Goal: Task Accomplishment & Management: Manage account settings

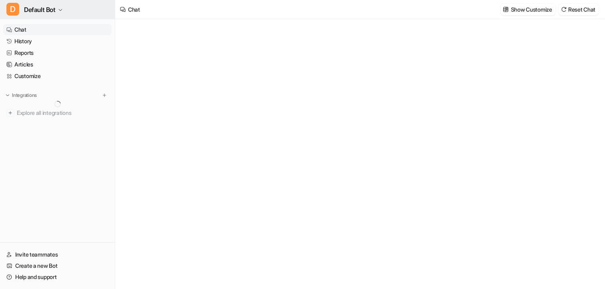
click at [44, 8] on span "Default Bot" at bounding box center [40, 9] width 32 height 11
type textarea "**********"
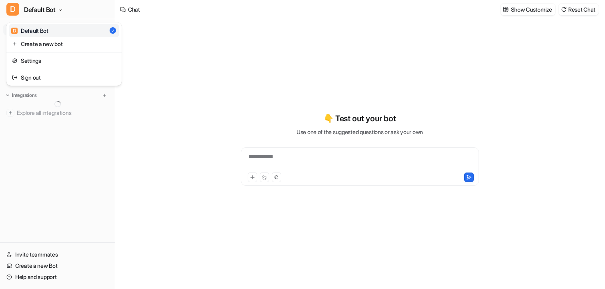
click at [66, 148] on div "D Default Bot D Default Bot Create a new bot Settings Sign out Chat History Rep…" at bounding box center [57, 144] width 115 height 289
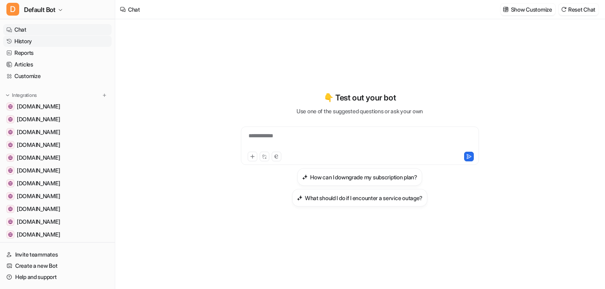
click at [35, 42] on link "History" at bounding box center [57, 41] width 108 height 11
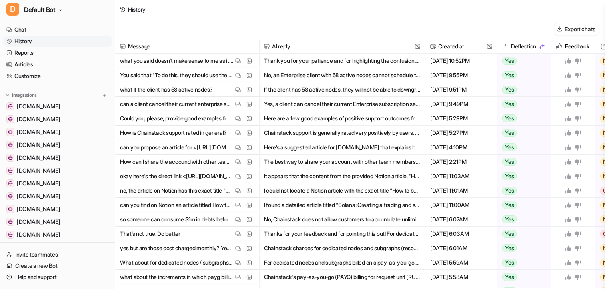
scroll to position [0, 111]
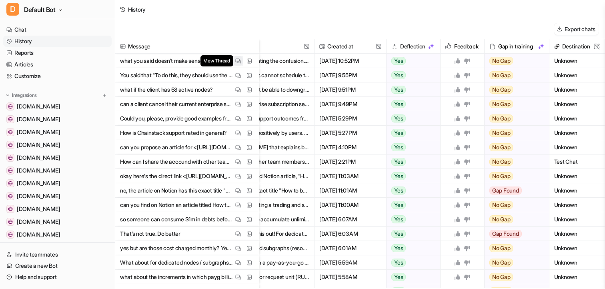
click at [237, 58] on img at bounding box center [238, 61] width 6 height 6
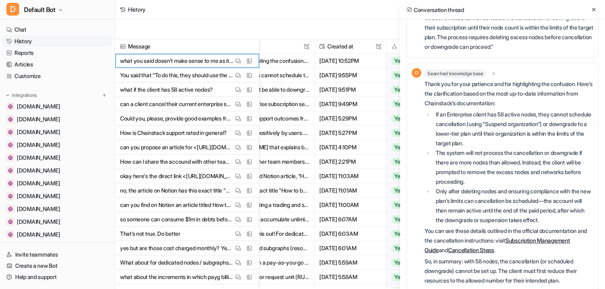
scroll to position [89, 0]
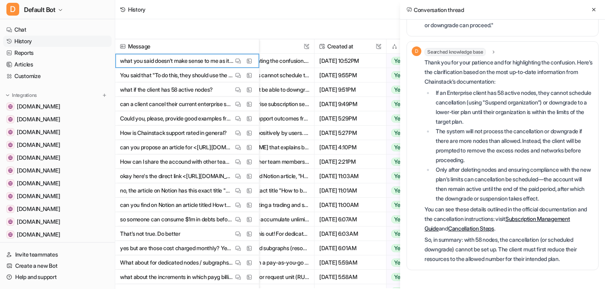
click at [318, 26] on div "Export chats" at bounding box center [359, 29] width 489 height 20
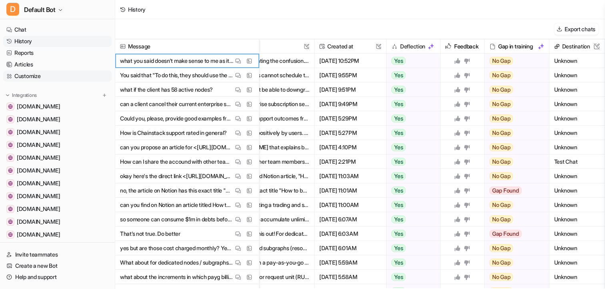
click at [38, 73] on link "Customize" at bounding box center [57, 75] width 108 height 11
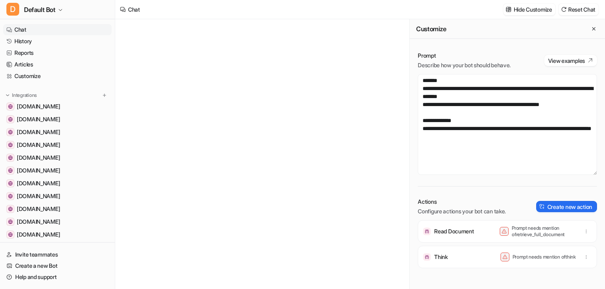
scroll to position [155, 0]
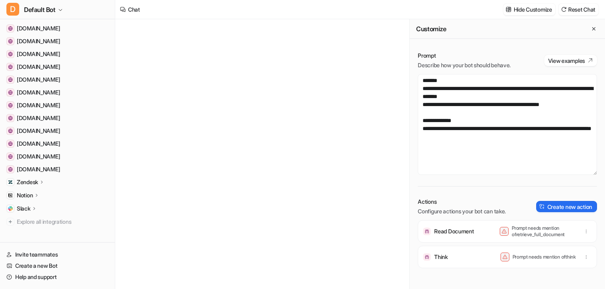
click at [40, 184] on div "Zendesk" at bounding box center [31, 182] width 28 height 8
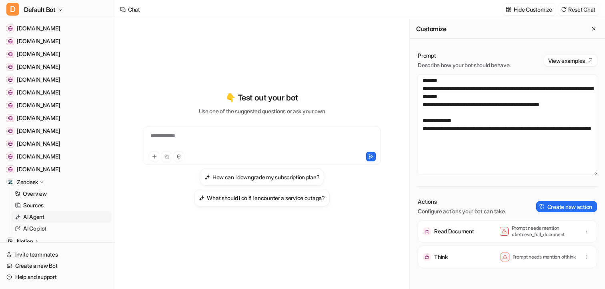
click at [40, 217] on p "AI Agent" at bounding box center [33, 217] width 21 height 8
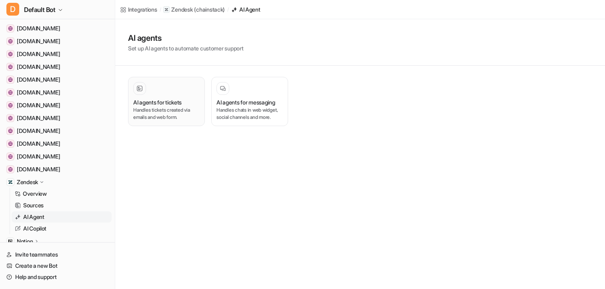
click at [160, 111] on p "Handles tickets created via emails and web form." at bounding box center [166, 113] width 66 height 14
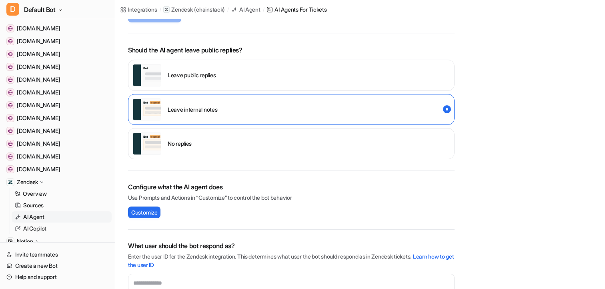
scroll to position [150, 0]
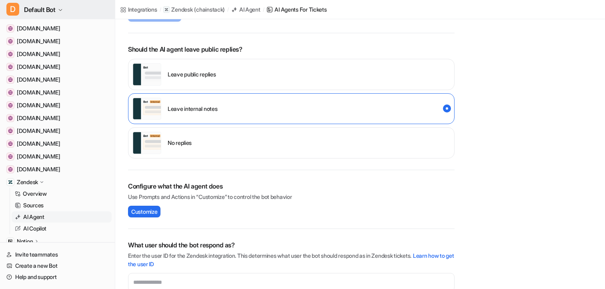
click at [48, 13] on span "Default Bot" at bounding box center [40, 9] width 32 height 11
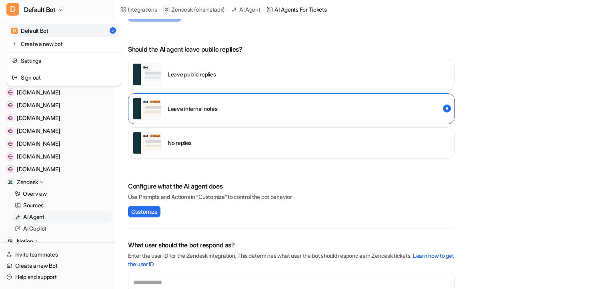
click at [27, 182] on div "D Default Bot D Default Bot Create a new bot Settings Sign out Chat History Rep…" at bounding box center [57, 144] width 115 height 289
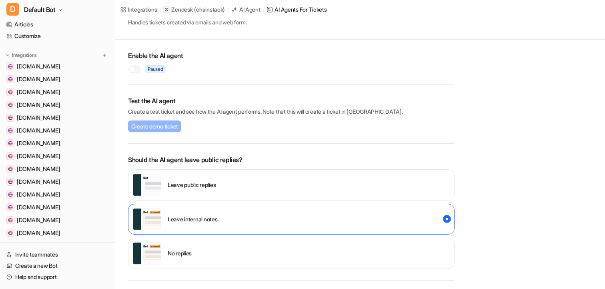
scroll to position [38, 0]
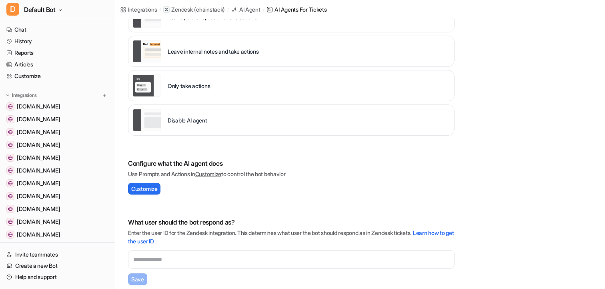
scroll to position [249, 0]
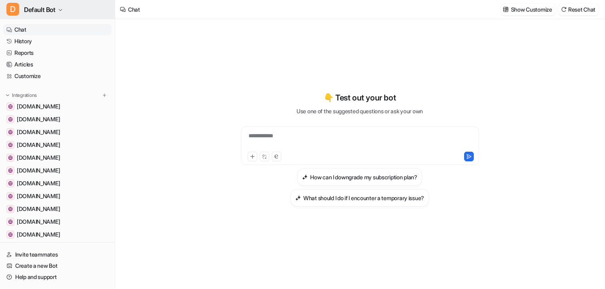
click at [52, 10] on span "Default Bot" at bounding box center [40, 9] width 32 height 11
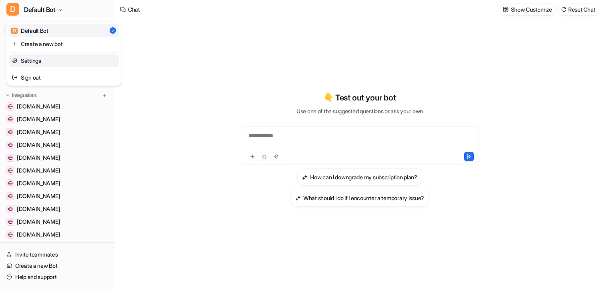
click at [43, 59] on link "Settings" at bounding box center [64, 60] width 110 height 13
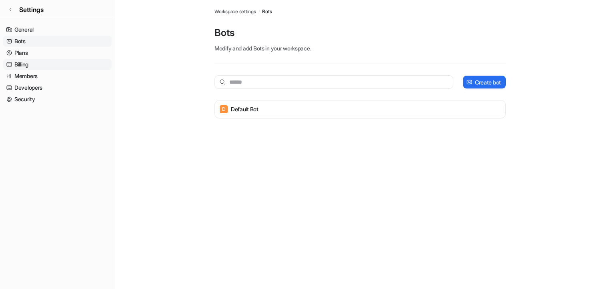
click at [43, 61] on link "Billing" at bounding box center [57, 64] width 108 height 11
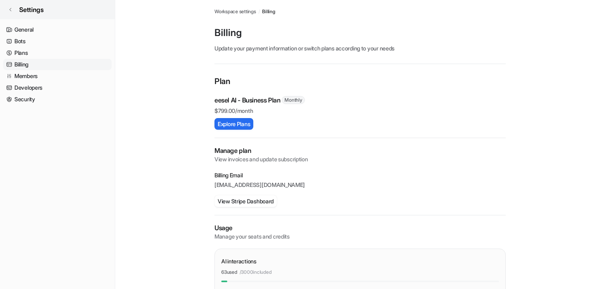
click at [28, 7] on span "Settings" at bounding box center [31, 10] width 24 height 10
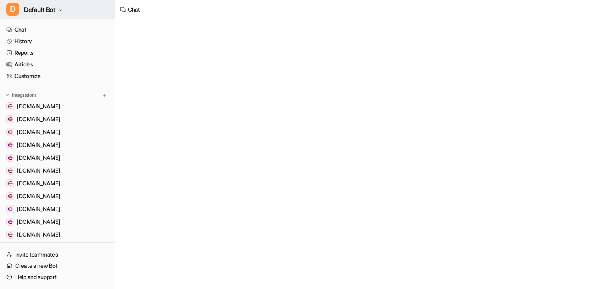
click at [42, 10] on span "Default Bot" at bounding box center [40, 9] width 32 height 11
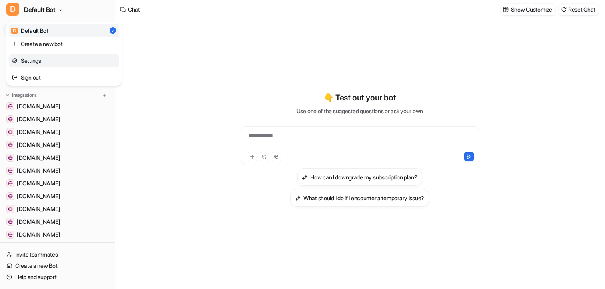
click at [44, 60] on link "Settings" at bounding box center [64, 60] width 110 height 13
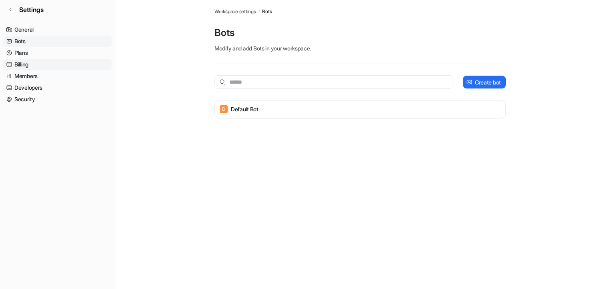
click at [44, 60] on link "Billing" at bounding box center [57, 64] width 108 height 11
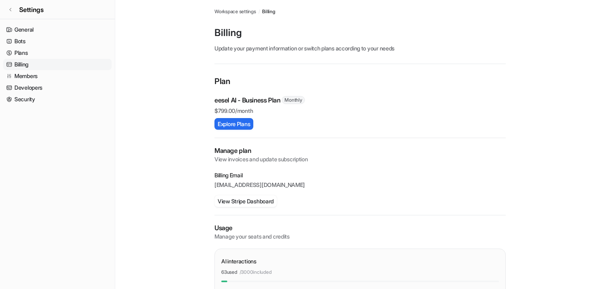
scroll to position [81, 0]
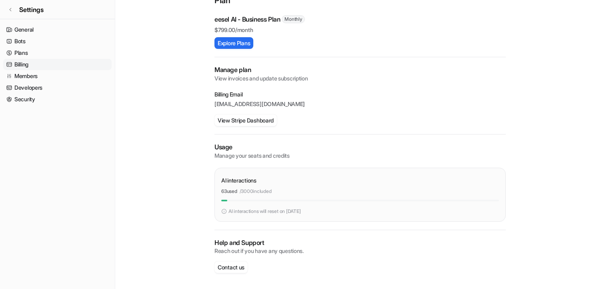
drag, startPoint x: 222, startPoint y: 188, endPoint x: 276, endPoint y: 188, distance: 54.4
click at [276, 188] on div "63 used / 3000 included" at bounding box center [359, 191] width 277 height 7
click at [271, 188] on p "/ 3000 included" at bounding box center [255, 191] width 32 height 7
click at [59, 11] on link "Settings" at bounding box center [57, 9] width 115 height 19
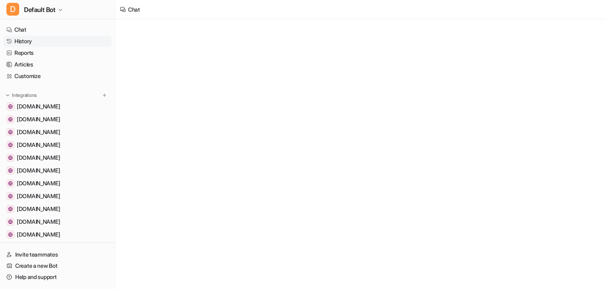
click at [43, 42] on link "History" at bounding box center [57, 41] width 108 height 11
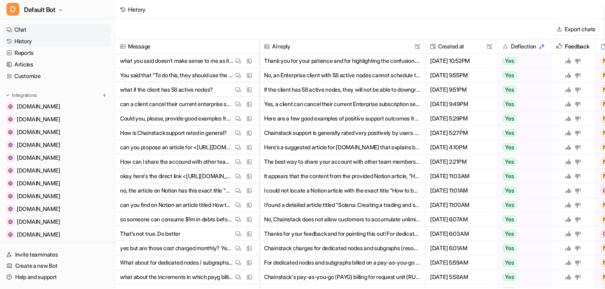
click at [39, 34] on link "Chat" at bounding box center [57, 29] width 108 height 11
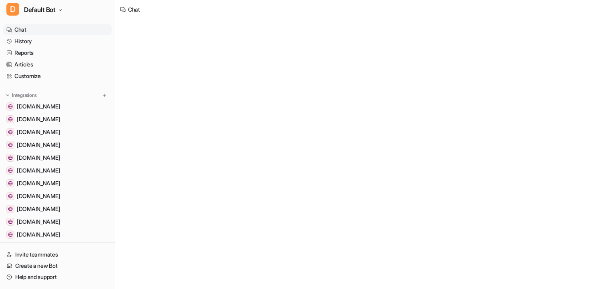
click at [24, 31] on link "Chat" at bounding box center [57, 29] width 108 height 11
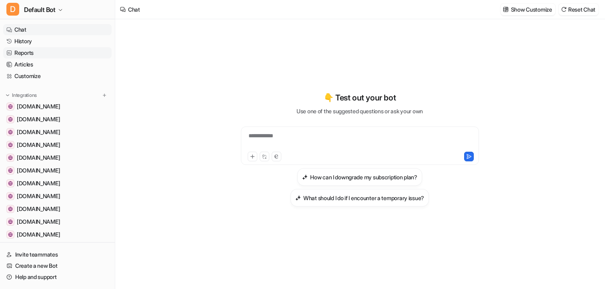
click at [33, 55] on link "Reports" at bounding box center [57, 52] width 108 height 11
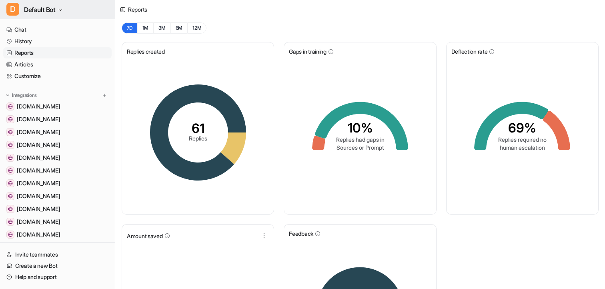
click at [38, 14] on span "Default Bot" at bounding box center [40, 9] width 32 height 11
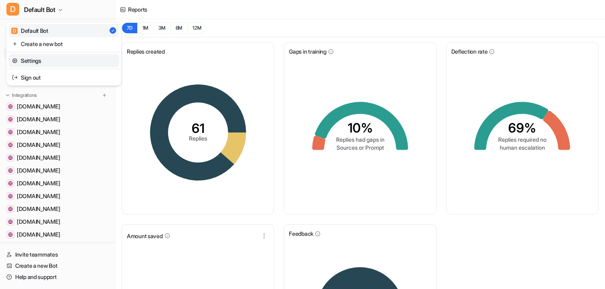
click at [36, 56] on link "Settings" at bounding box center [64, 60] width 110 height 13
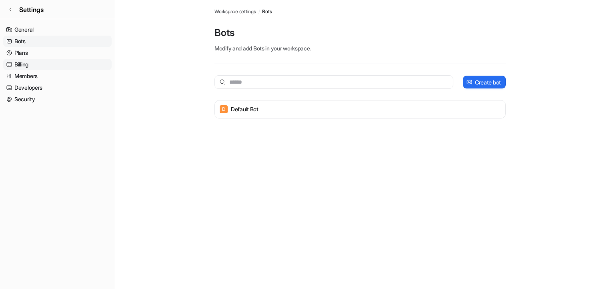
click at [47, 65] on link "Billing" at bounding box center [57, 64] width 108 height 11
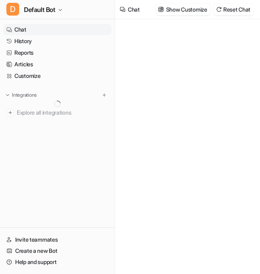
type textarea "**********"
